Goal: Navigation & Orientation: Find specific page/section

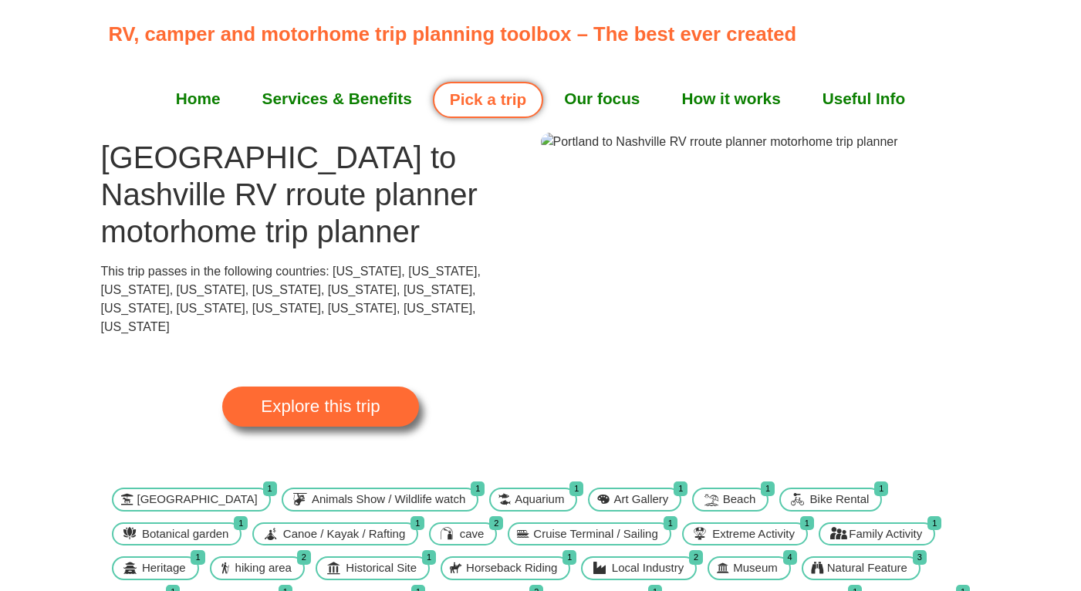
scroll to position [10, 0]
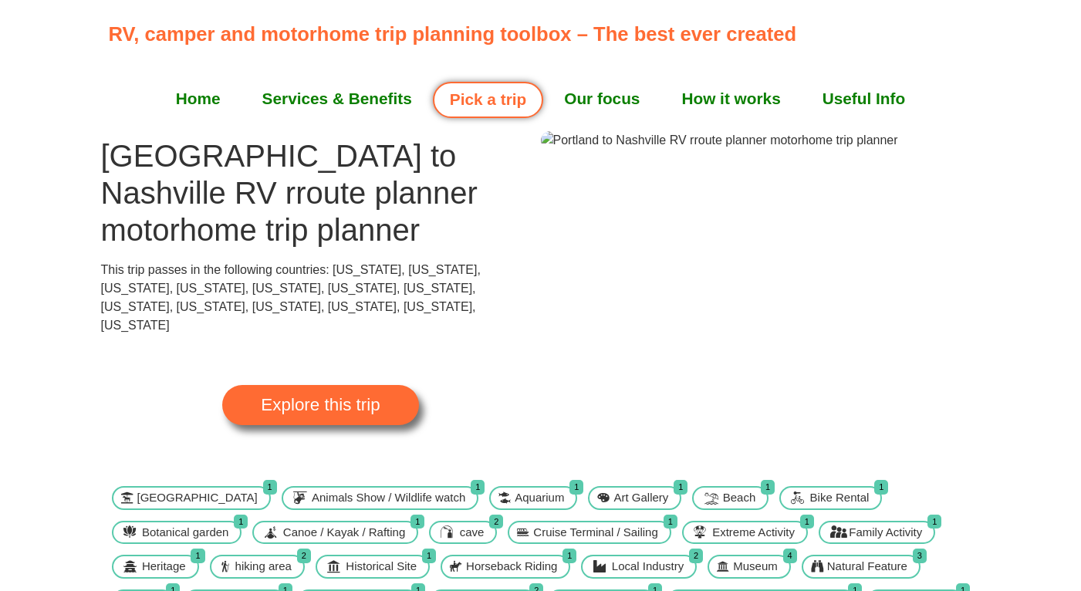
click at [383, 385] on link "Explore this trip" at bounding box center [320, 405] width 196 height 40
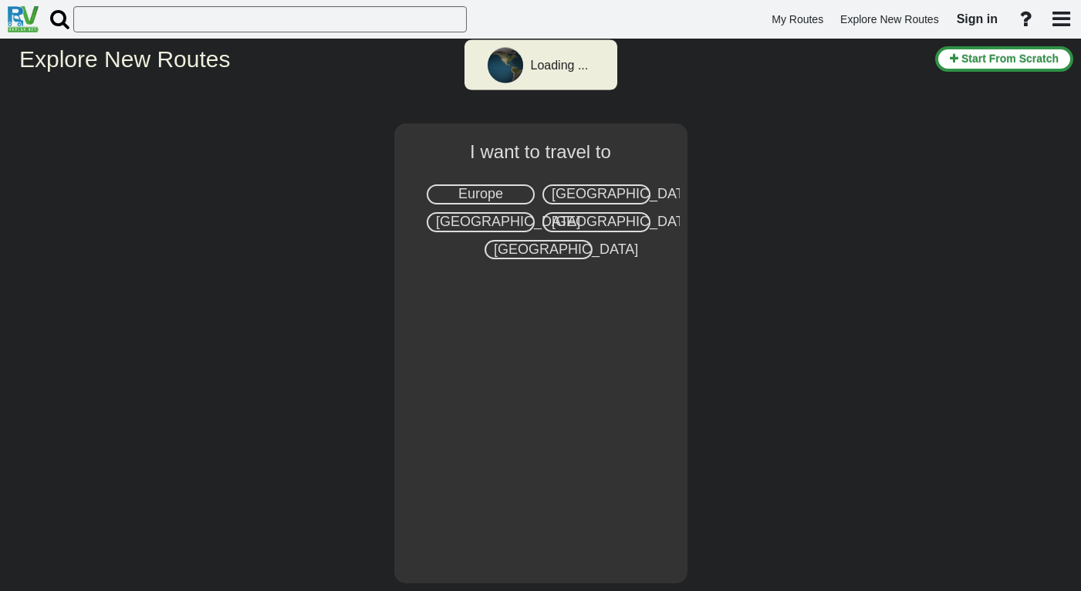
select select "number:2"
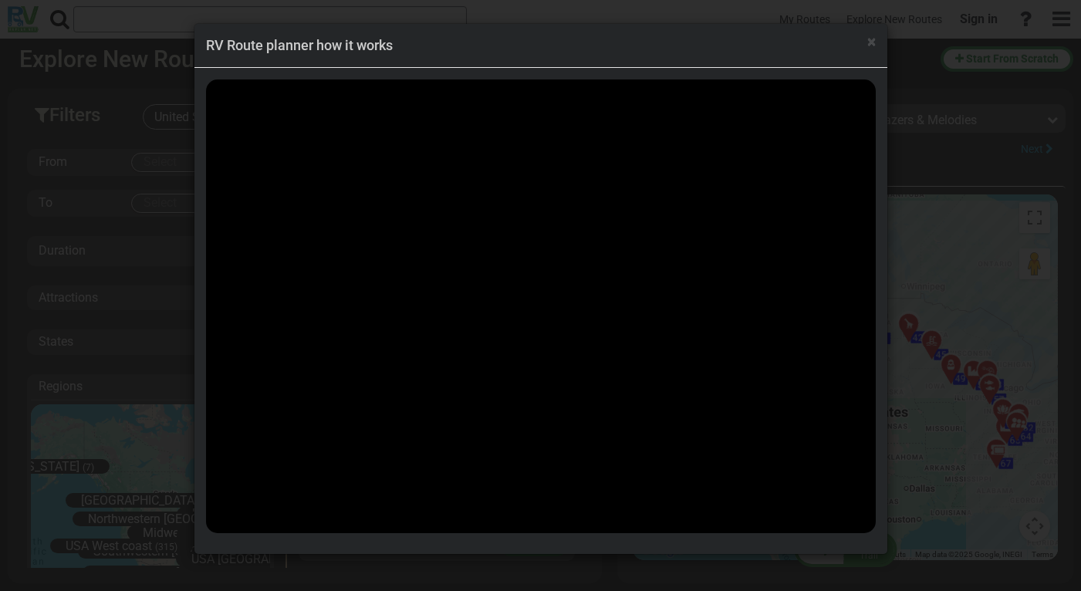
scroll to position [59231, 0]
click at [902, 282] on div "× RV Route planner how it works" at bounding box center [540, 295] width 1081 height 591
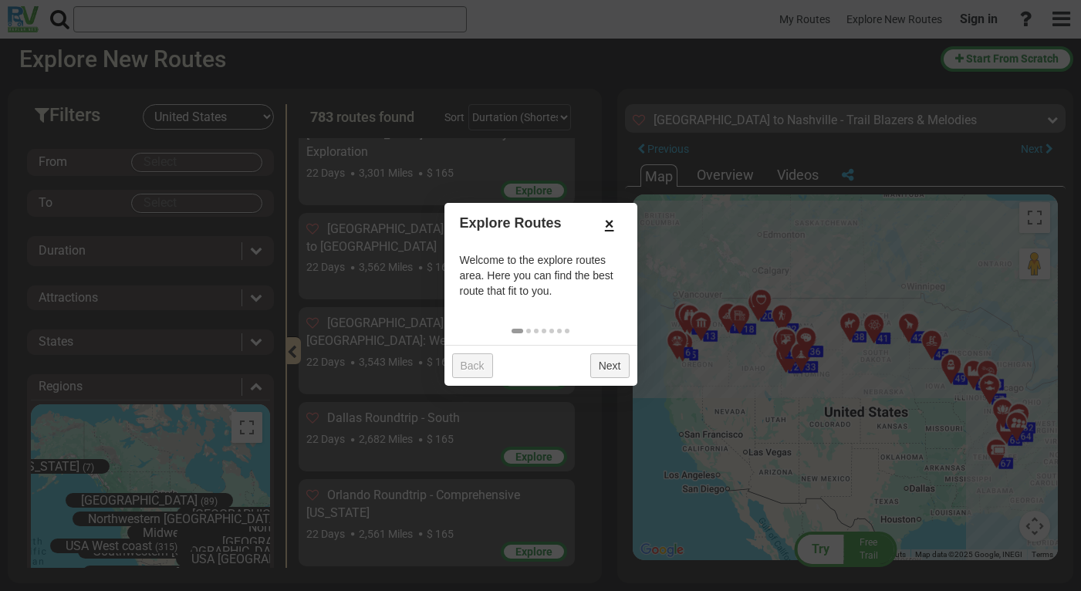
click at [610, 217] on link "×" at bounding box center [609, 224] width 25 height 26
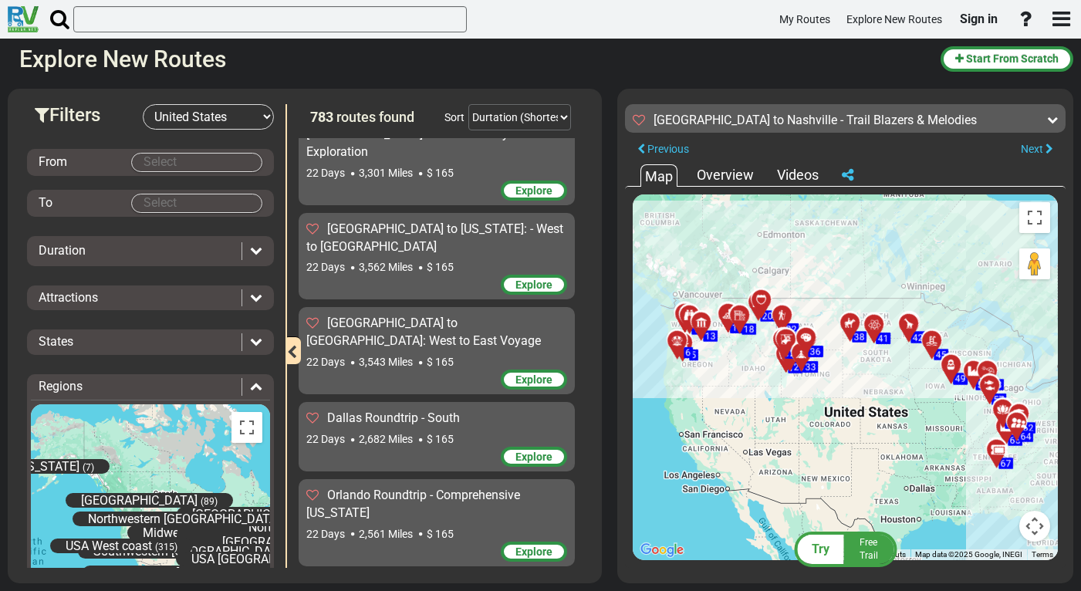
click at [676, 339] on icon at bounding box center [676, 341] width 15 height 12
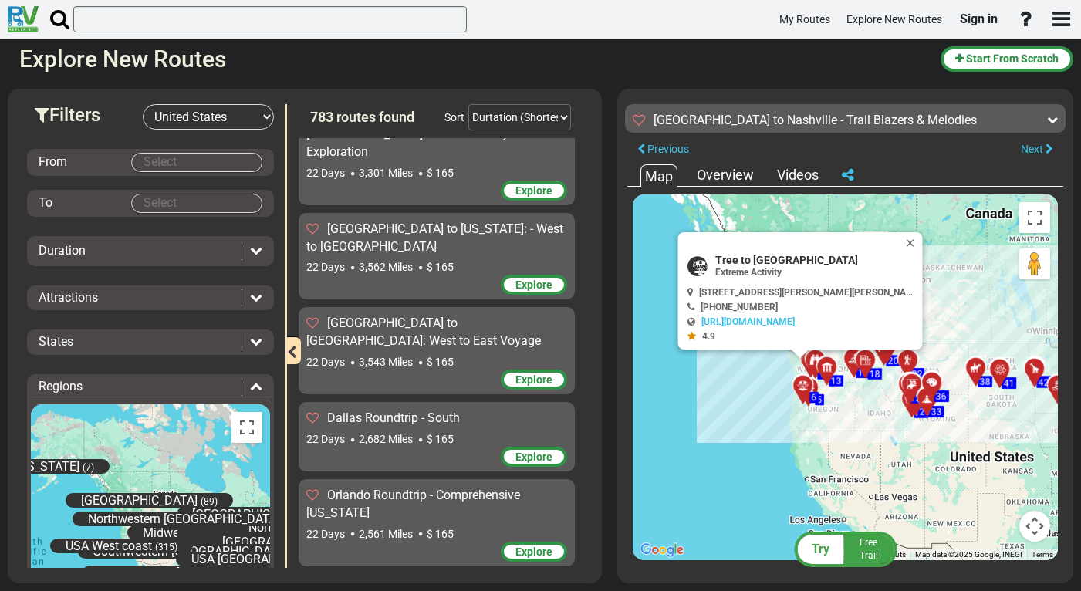
click at [825, 364] on icon at bounding box center [825, 367] width 15 height 12
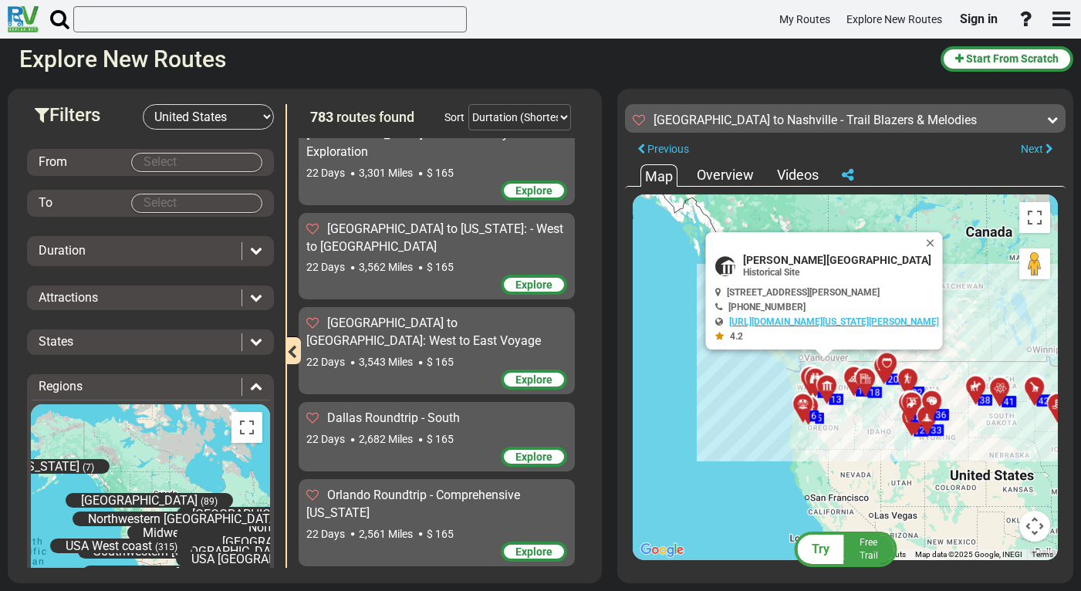
click at [824, 384] on icon at bounding box center [825, 385] width 15 height 12
click at [847, 378] on icon at bounding box center [852, 377] width 15 height 12
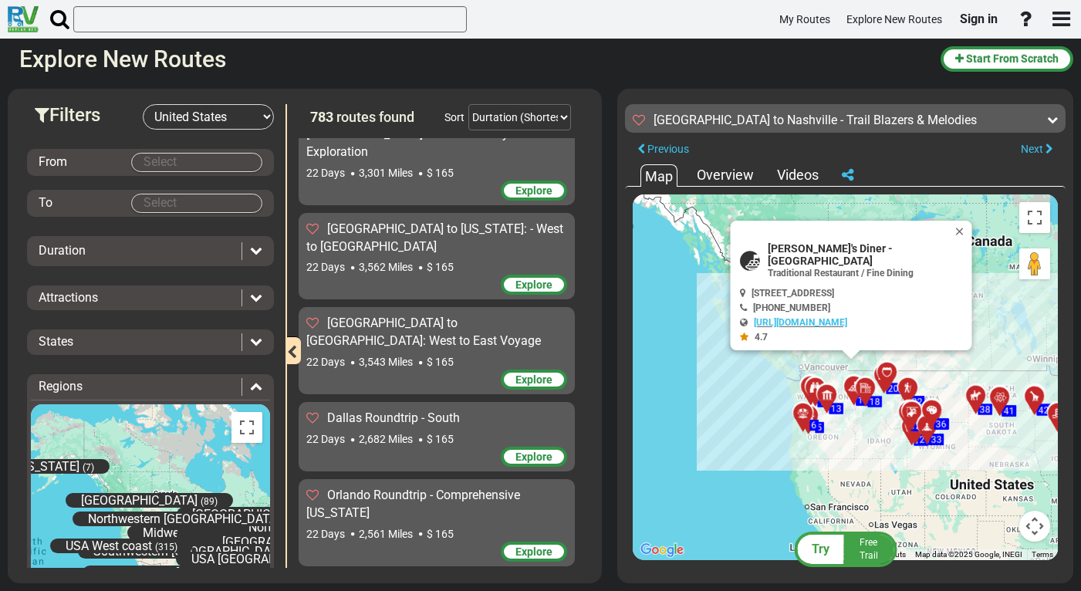
click at [859, 383] on icon at bounding box center [864, 388] width 15 height 12
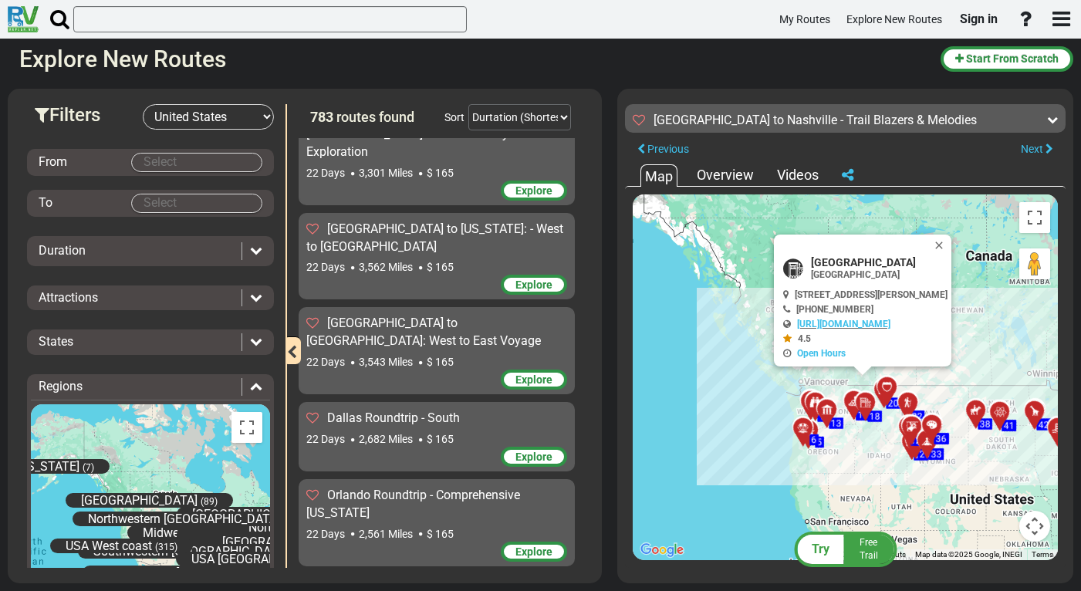
click at [884, 390] on div at bounding box center [890, 393] width 25 height 24
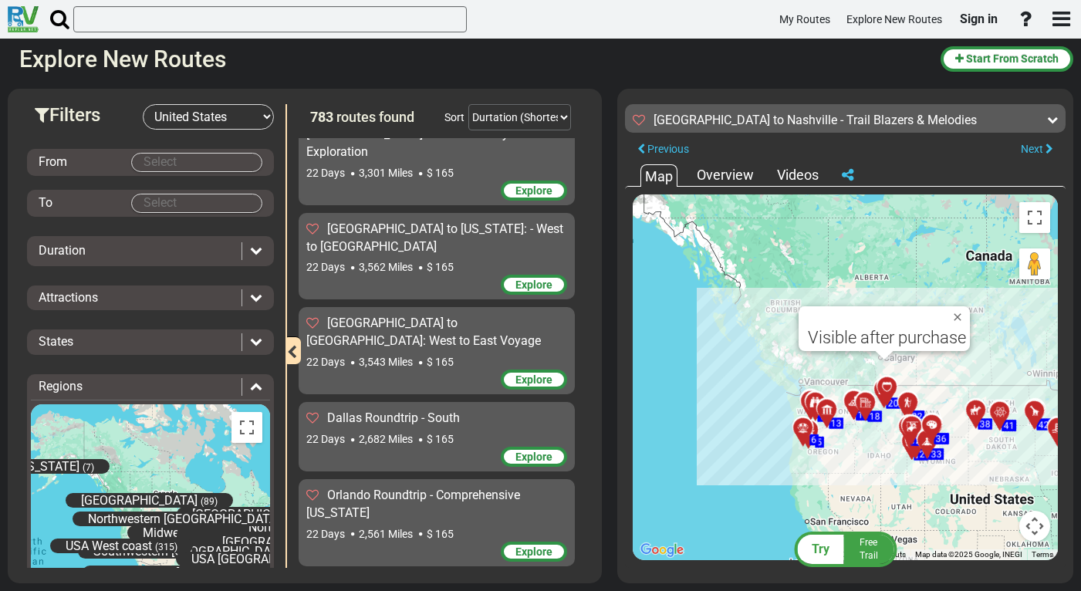
click at [904, 398] on icon at bounding box center [907, 401] width 11 height 11
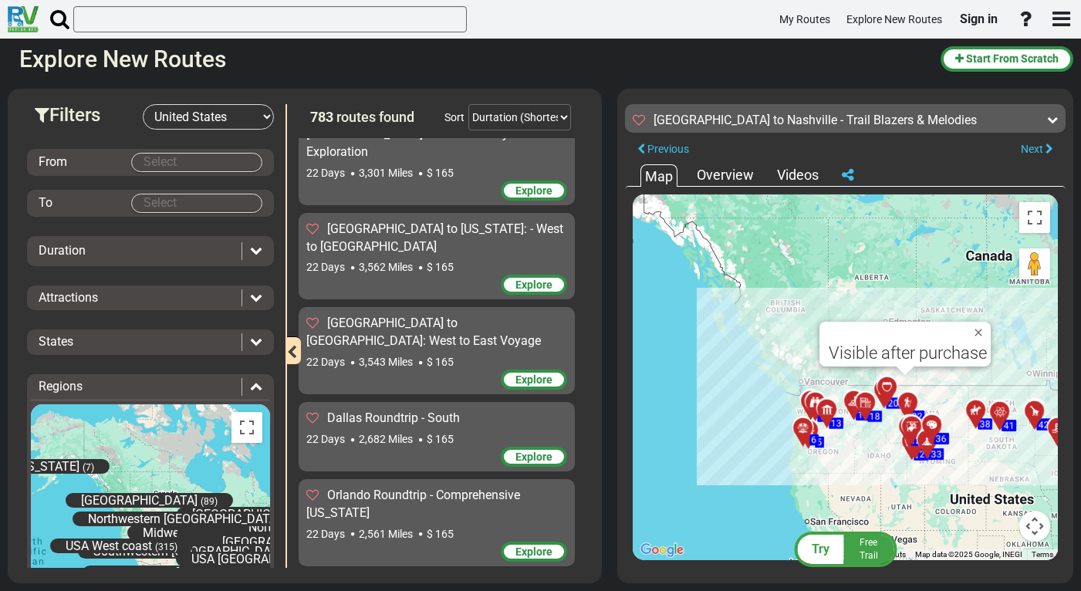
click at [904, 398] on icon at bounding box center [907, 401] width 11 height 11
click at [914, 424] on icon at bounding box center [910, 426] width 15 height 12
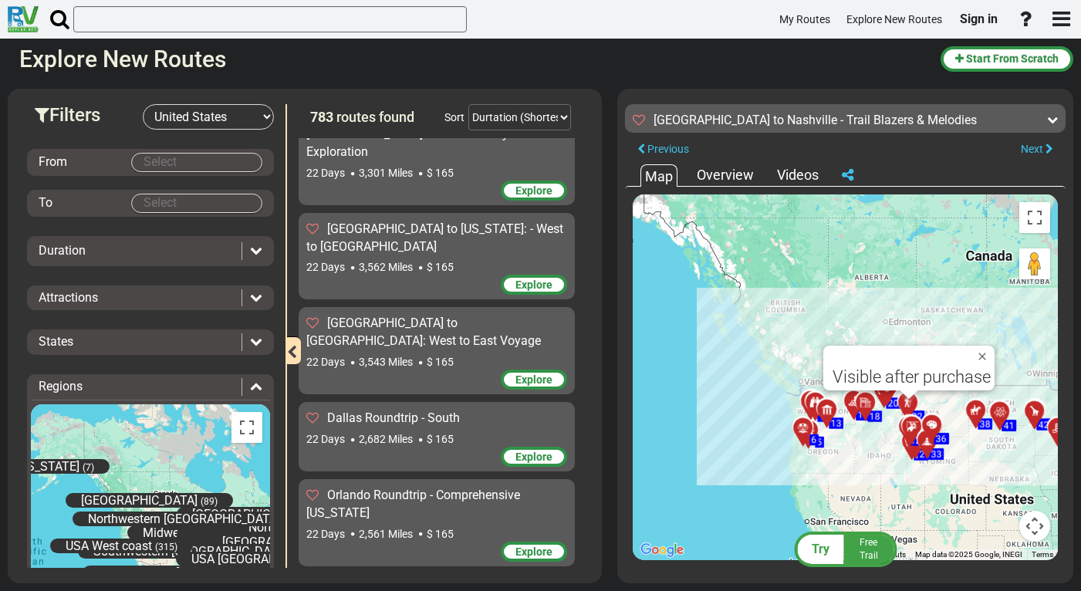
click at [914, 424] on icon at bounding box center [910, 426] width 15 height 12
